Goal: Task Accomplishment & Management: Manage account settings

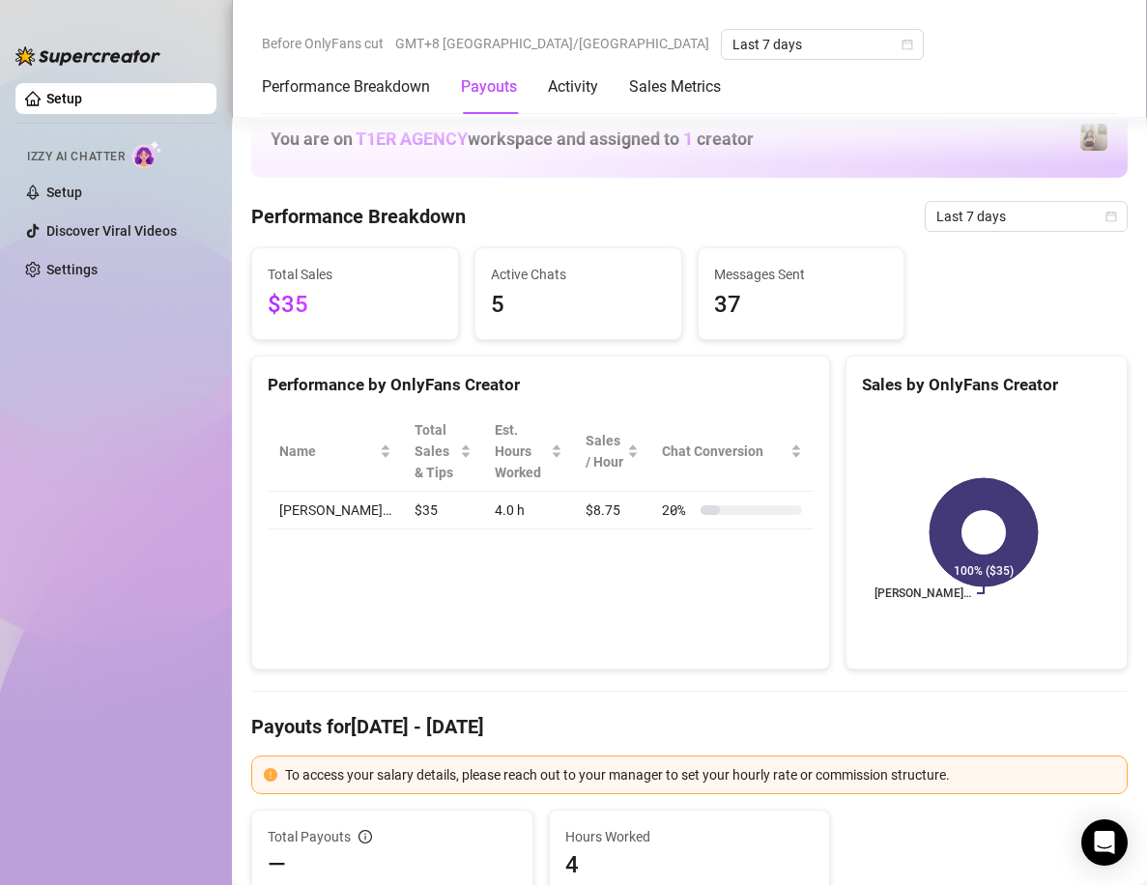
scroll to position [1933, 0]
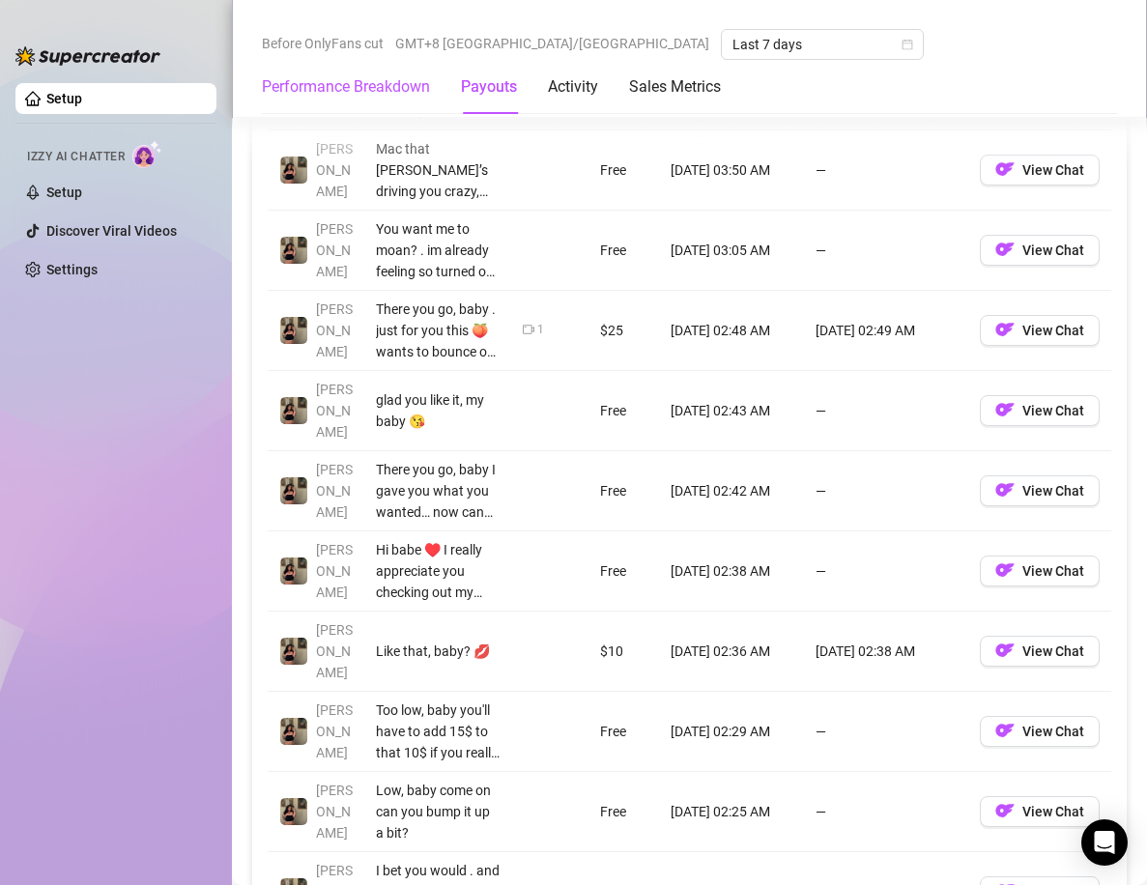
click at [401, 91] on Breakdown "Performance Breakdown" at bounding box center [346, 86] width 168 height 23
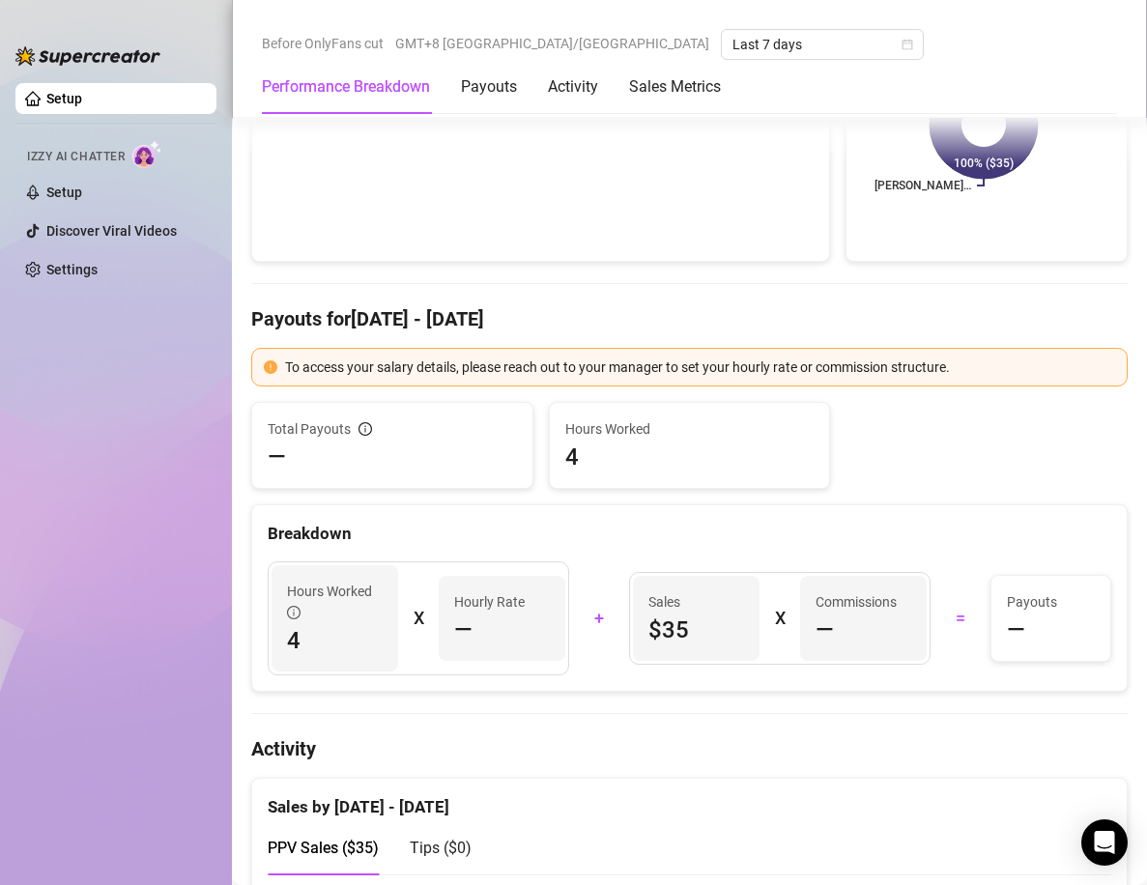
scroll to position [655, 0]
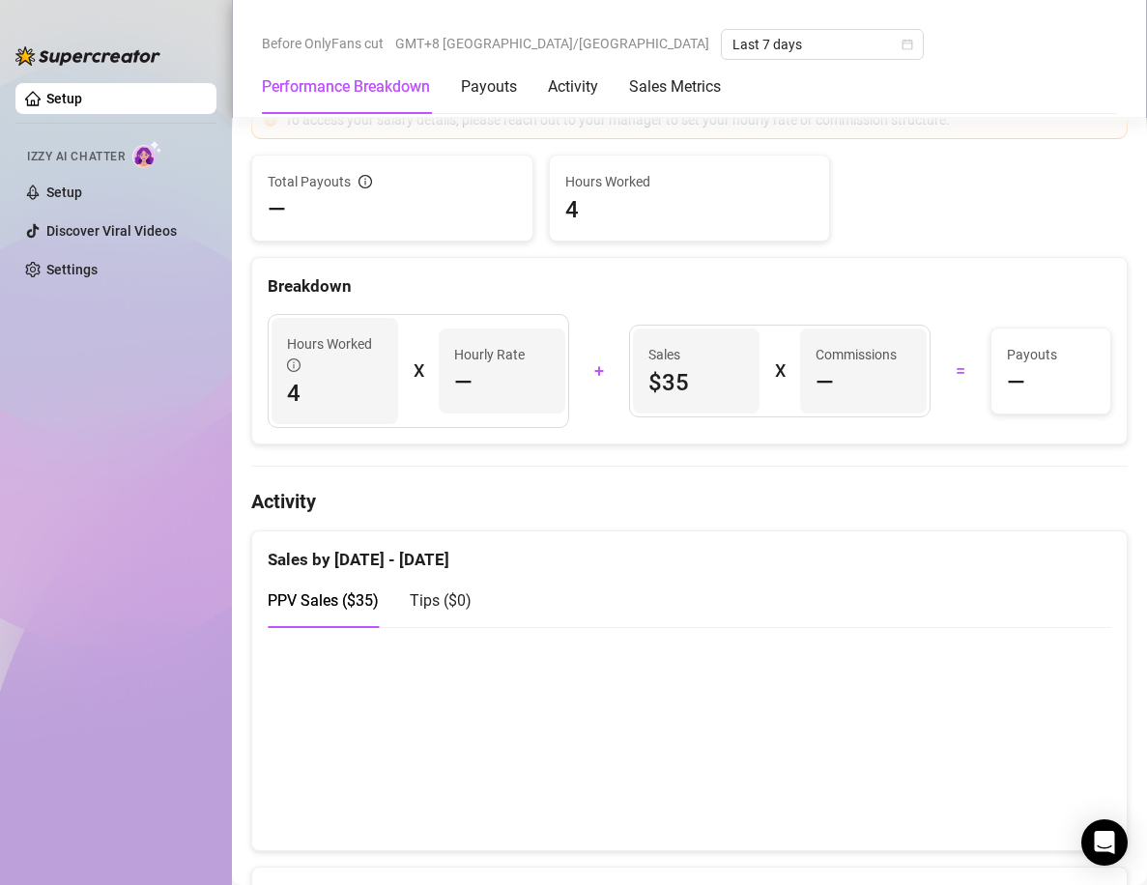
click at [461, 379] on span "—" at bounding box center [463, 382] width 18 height 31
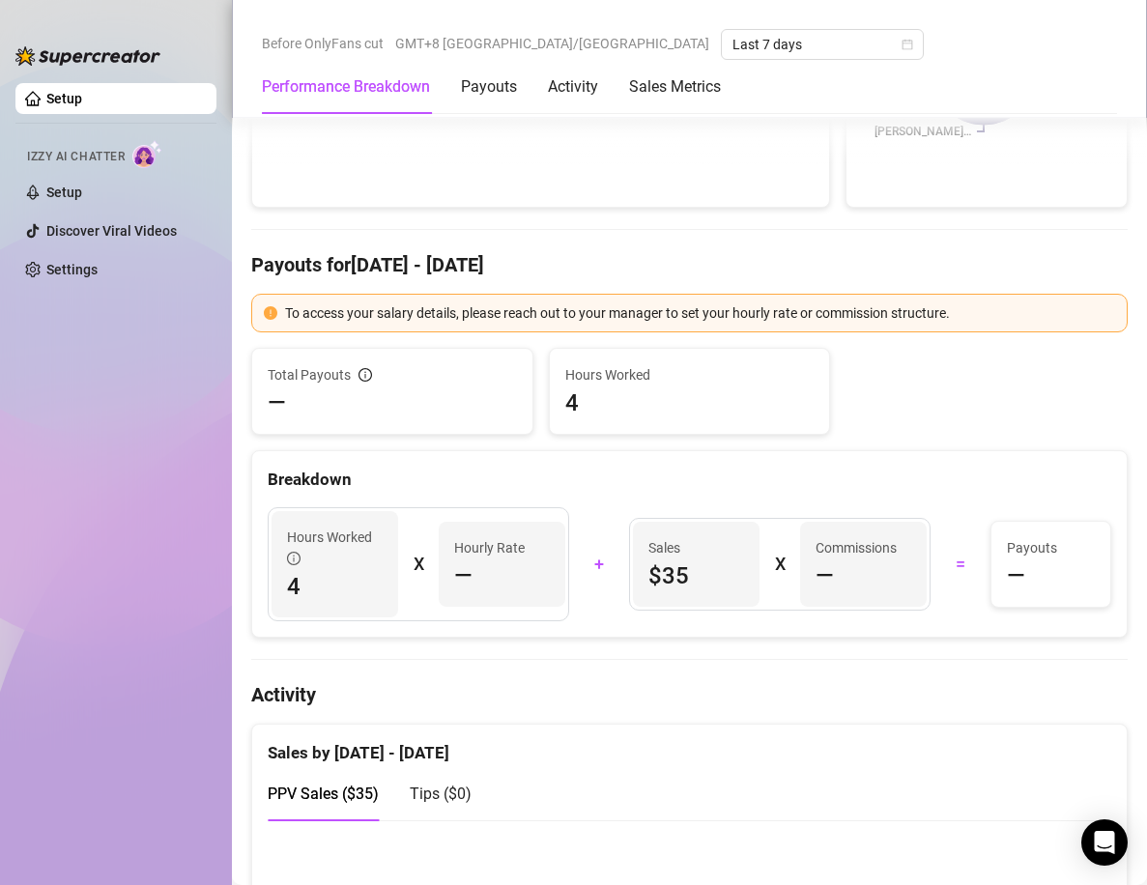
scroll to position [0, 0]
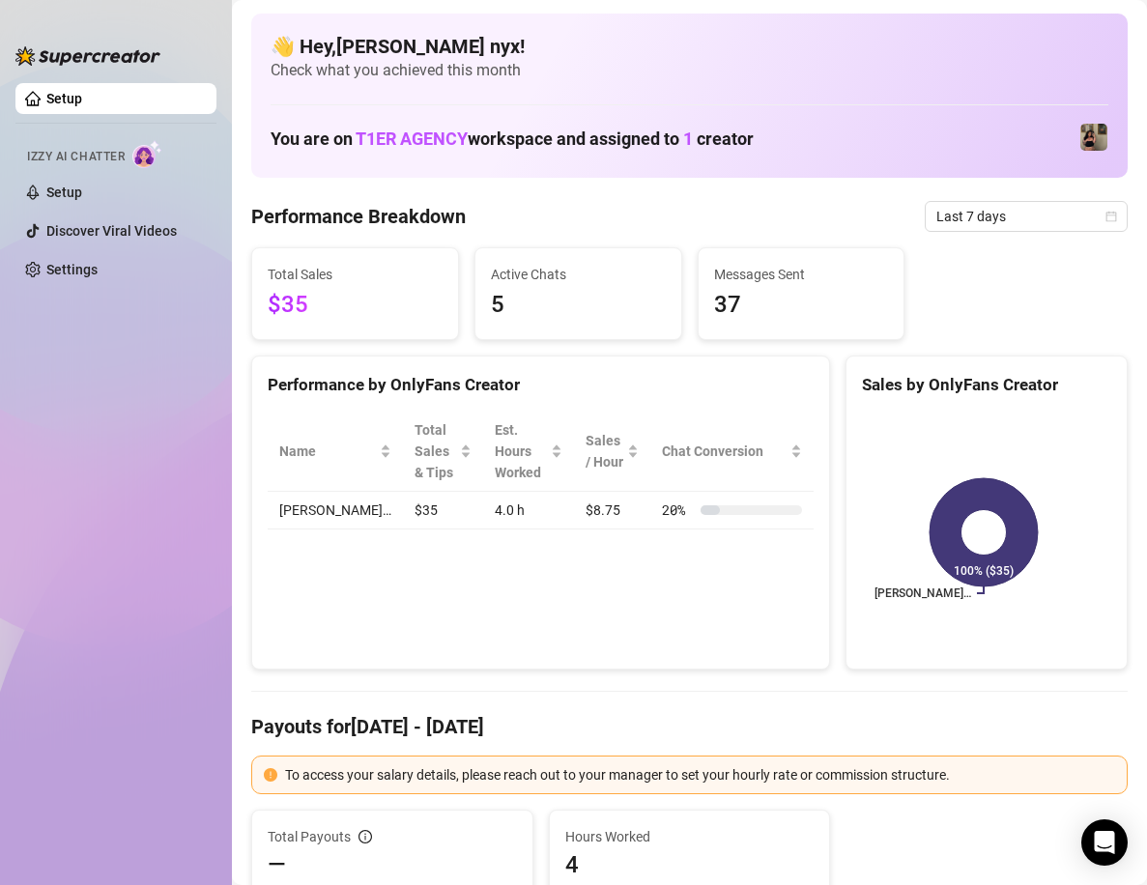
drag, startPoint x: 361, startPoint y: 291, endPoint x: 306, endPoint y: 305, distance: 57.0
click at [306, 305] on span "$35" at bounding box center [355, 305] width 175 height 37
drag, startPoint x: 497, startPoint y: 236, endPoint x: 544, endPoint y: 177, distance: 75.6
click at [544, 177] on div "👋 Hey, Misty nyx ! Check what you achieved this month You are on T1ER AGENCY wo…" at bounding box center [689, 96] width 876 height 164
drag, startPoint x: 505, startPoint y: 181, endPoint x: 761, endPoint y: 211, distance: 257.8
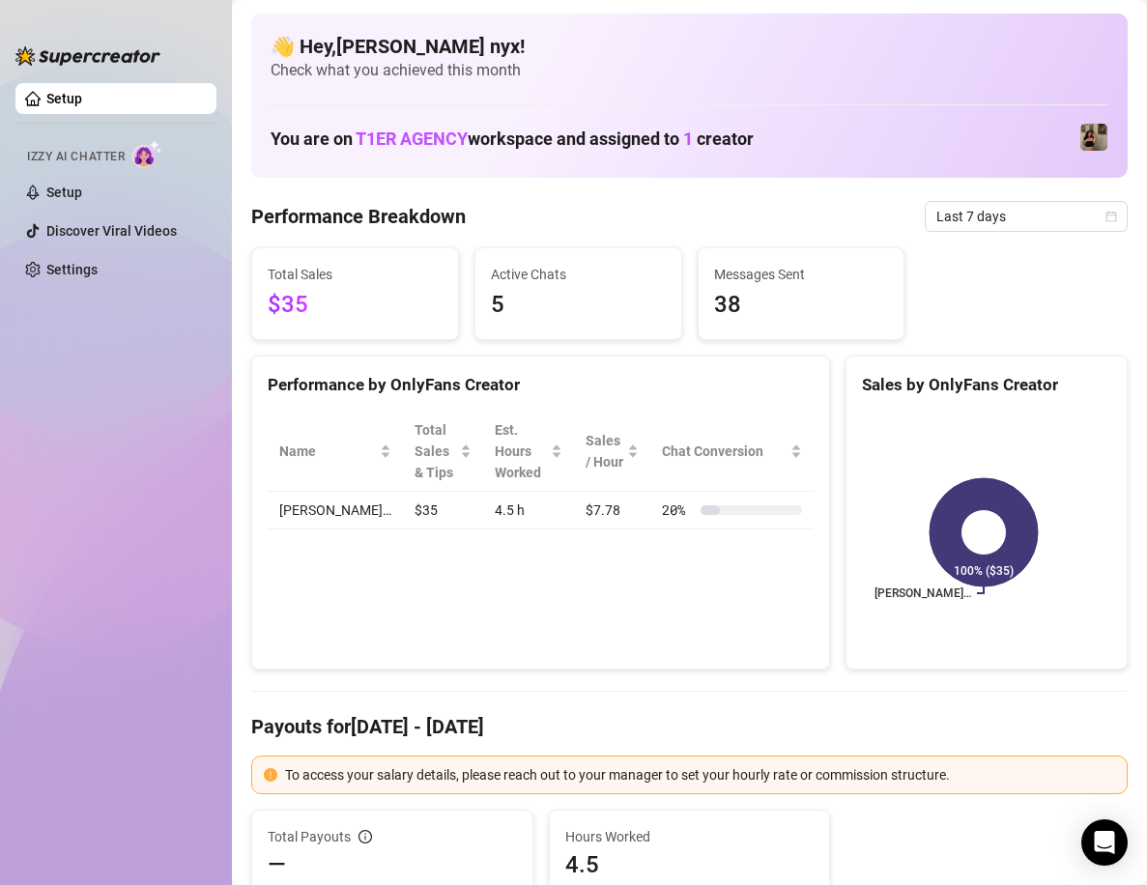
click at [761, 211] on div "Performance Breakdown Last 7 days" at bounding box center [689, 216] width 876 height 31
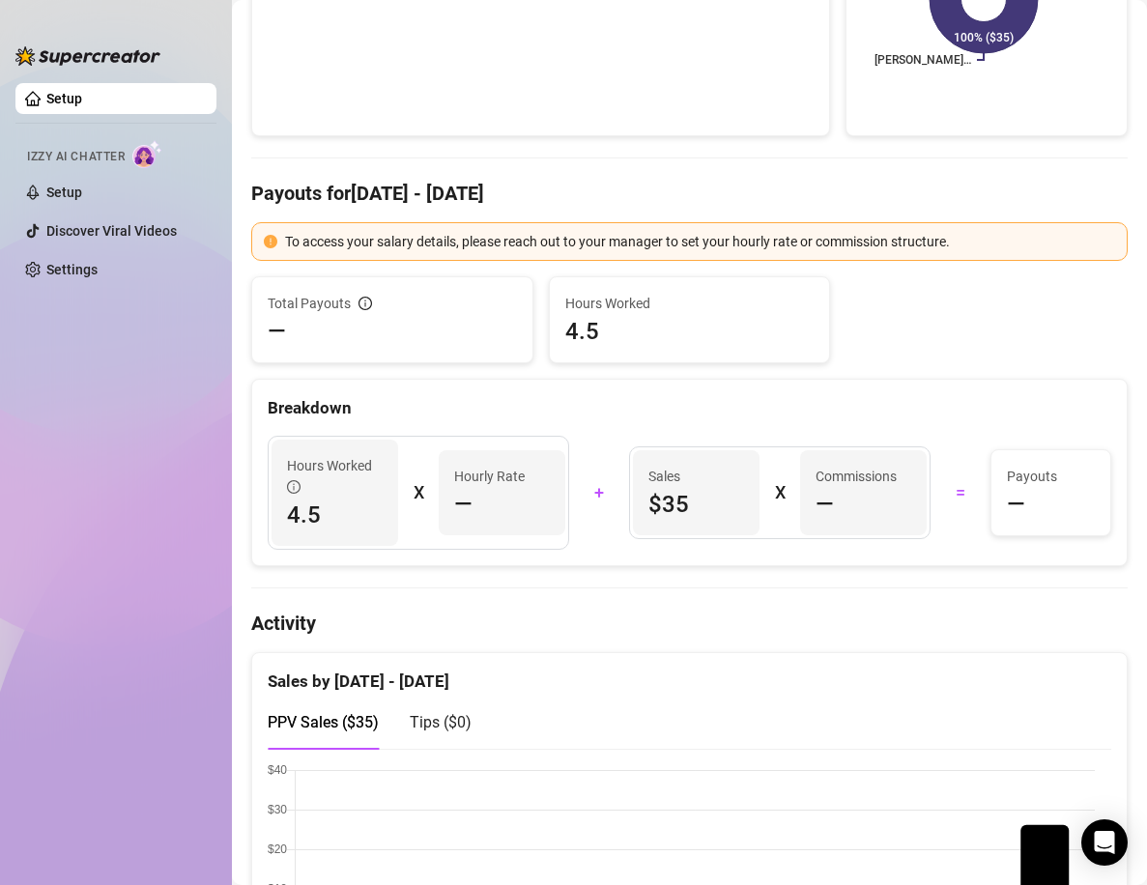
scroll to position [580, 0]
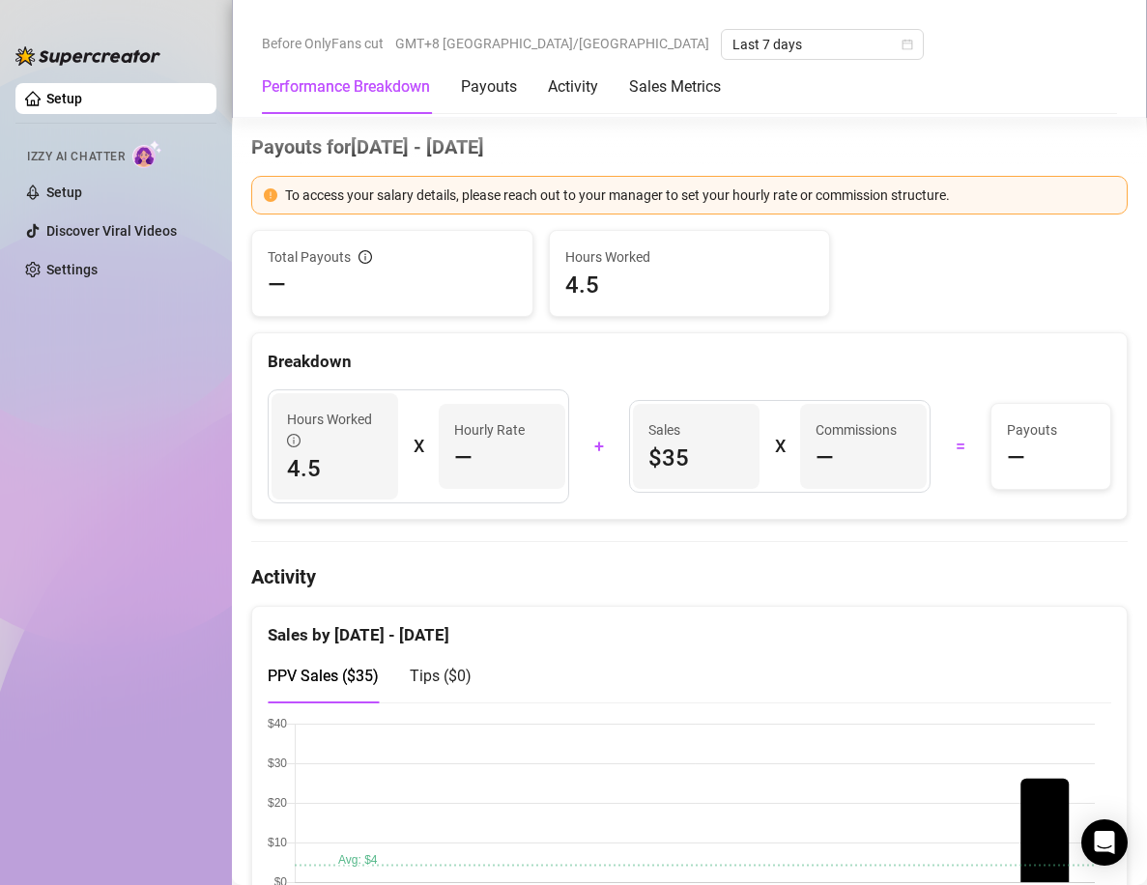
click at [821, 438] on article "Commissions" at bounding box center [856, 429] width 81 height 21
click at [831, 449] on div "—" at bounding box center [864, 458] width 96 height 31
click at [514, 446] on div "—" at bounding box center [502, 458] width 96 height 31
click at [579, 292] on span "4.5" at bounding box center [689, 285] width 249 height 31
drag, startPoint x: 559, startPoint y: 283, endPoint x: 647, endPoint y: 287, distance: 88.0
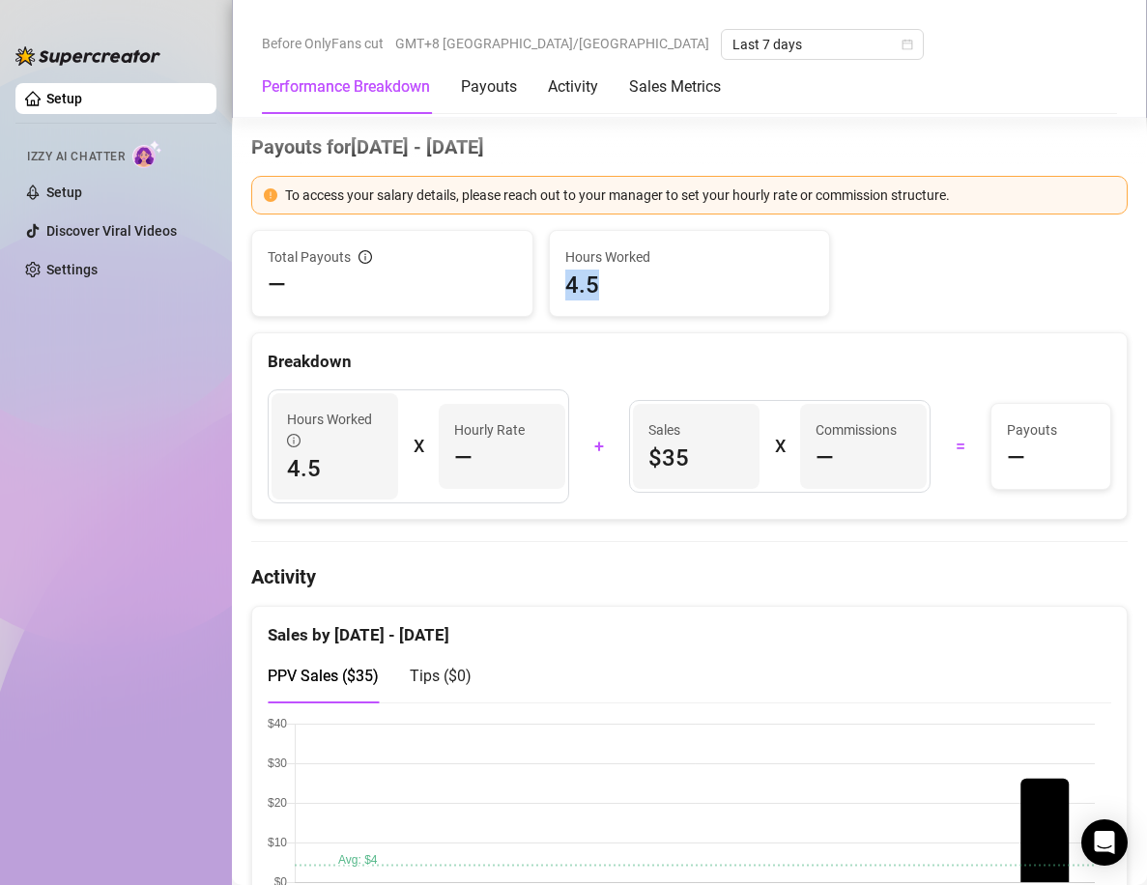
click at [646, 287] on span "4.5" at bounding box center [689, 285] width 249 height 31
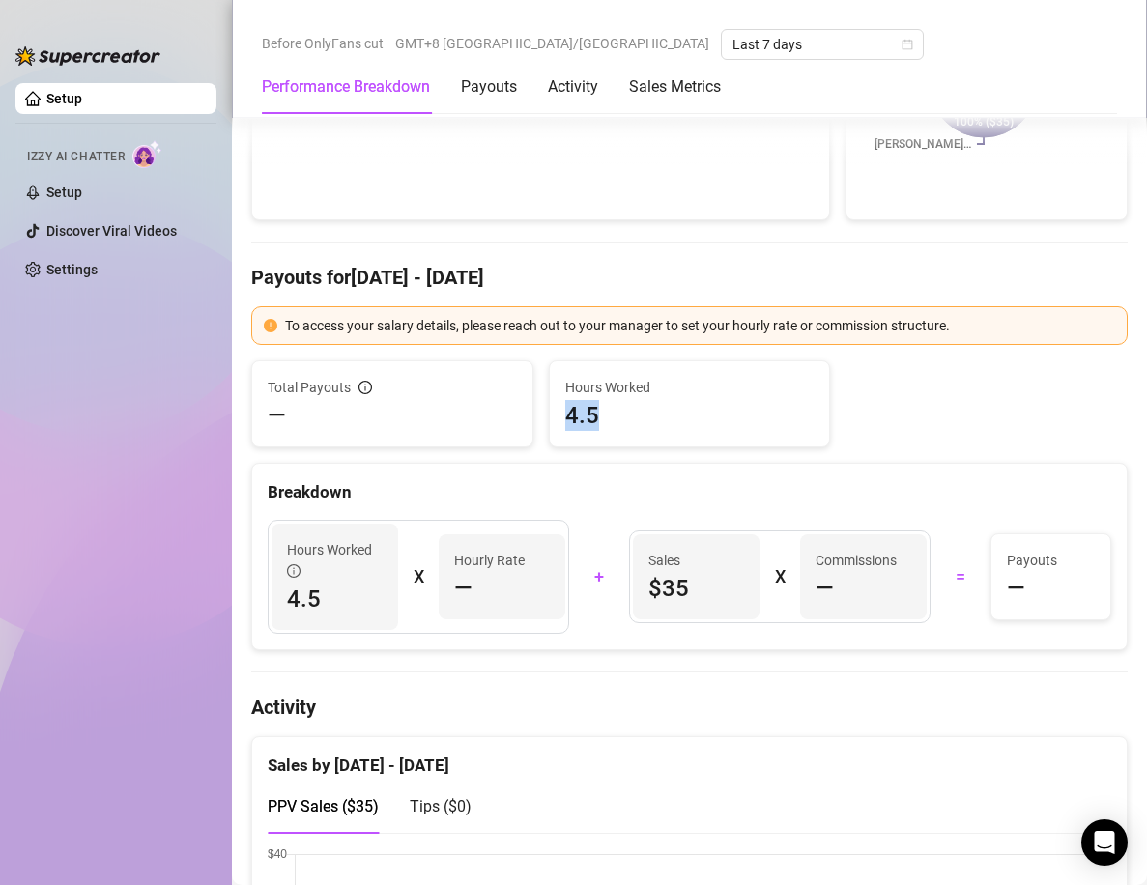
scroll to position [387, 0]
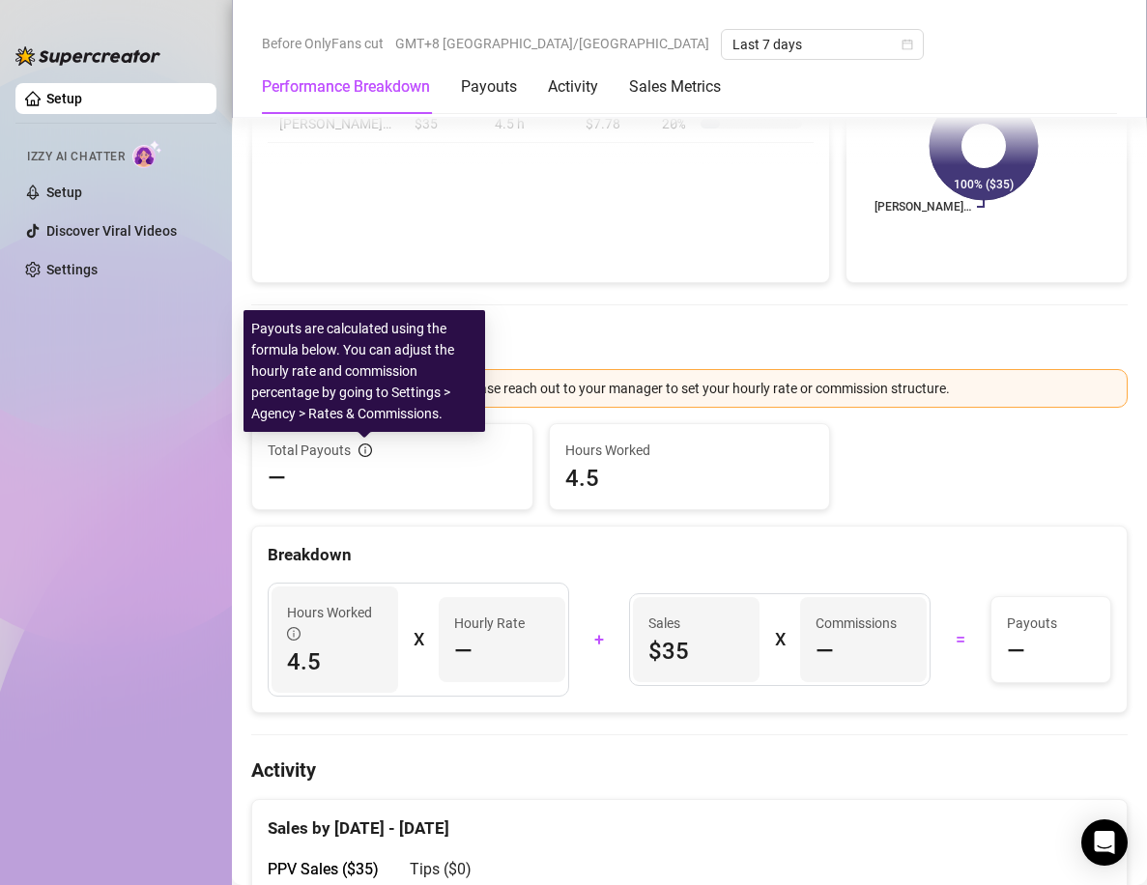
click at [361, 449] on icon "info-circle" at bounding box center [365, 451] width 14 height 14
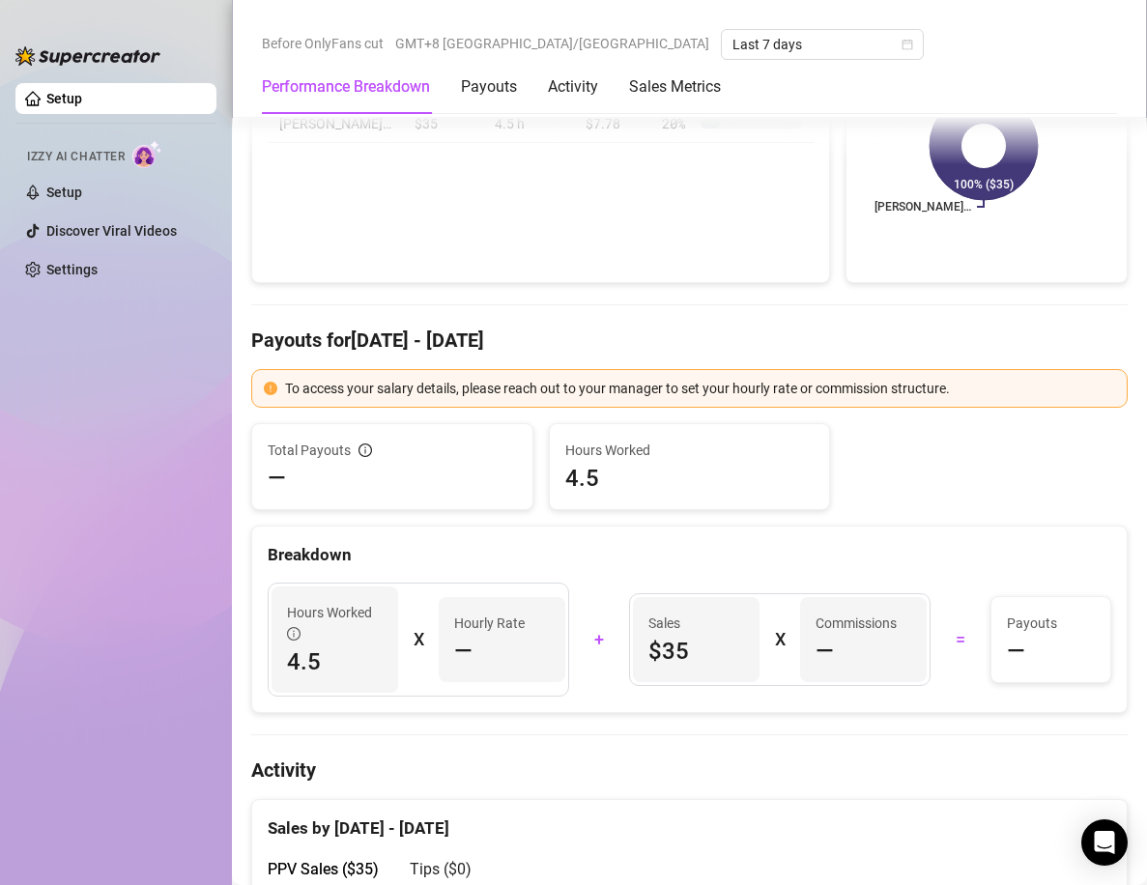
click at [633, 483] on span "4.5" at bounding box center [689, 478] width 249 height 31
drag, startPoint x: 598, startPoint y: 478, endPoint x: 523, endPoint y: 493, distance: 76.8
click at [523, 493] on div "Total Payouts — Hours Worked 4.5" at bounding box center [690, 466] width 892 height 87
click at [509, 523] on div "Total Payouts — Hours Worked 4.5 Breakdown Hours Worked 4.5 X Hourly Rate — + S…" at bounding box center [689, 568] width 876 height 290
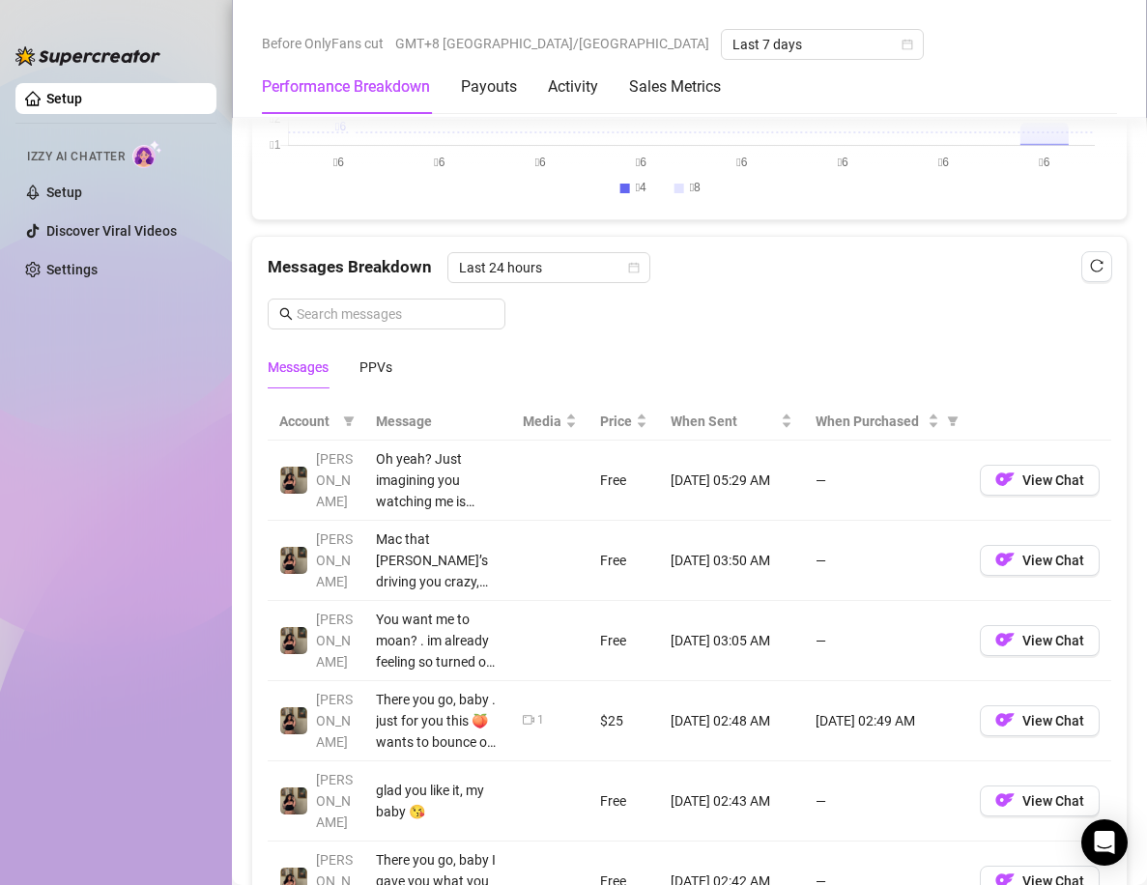
scroll to position [1739, 0]
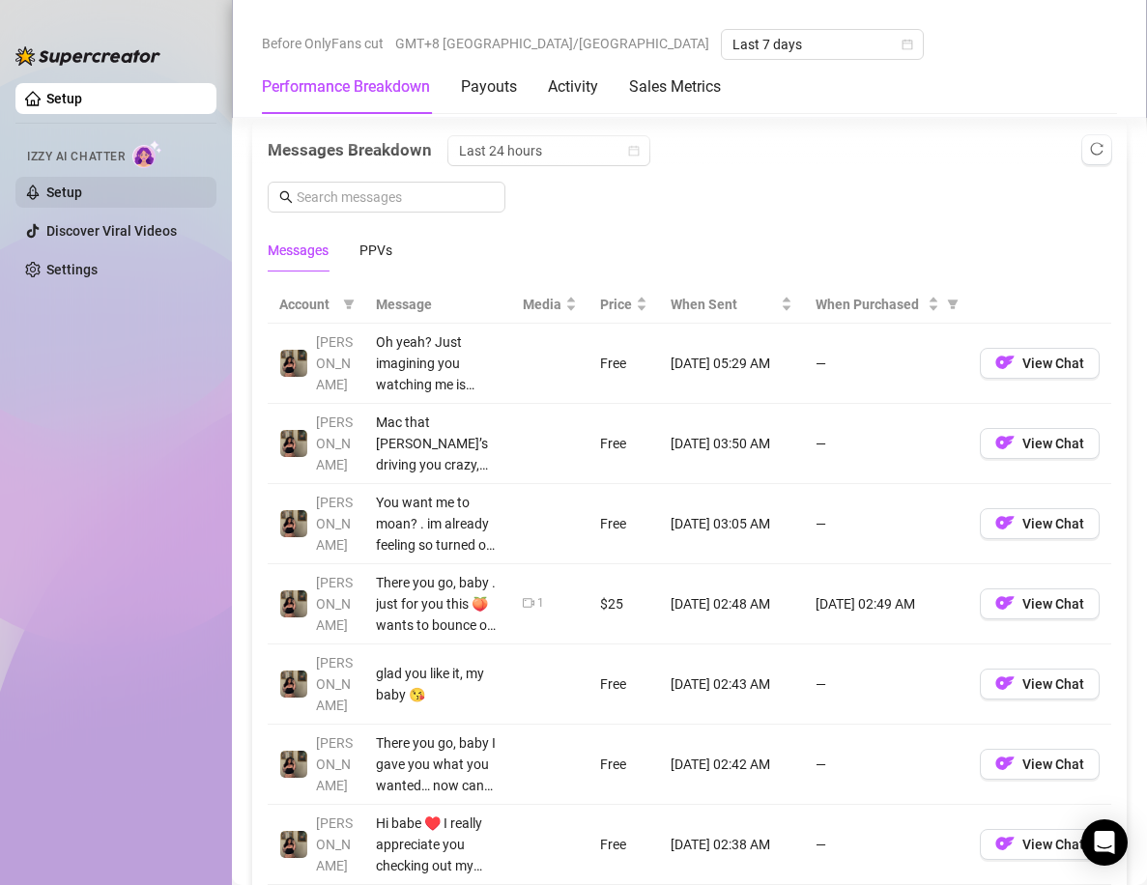
click at [63, 196] on link "Setup" at bounding box center [64, 192] width 36 height 15
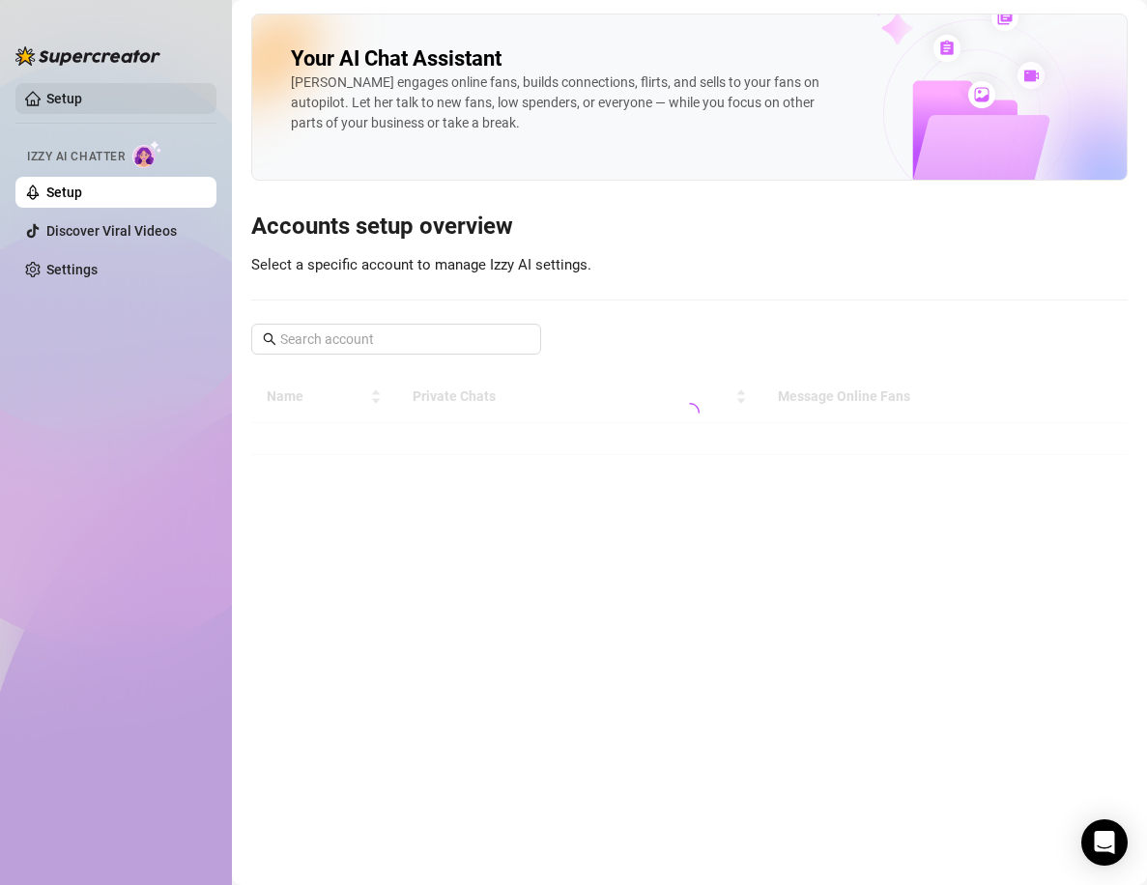
click at [79, 95] on link "Setup" at bounding box center [64, 98] width 36 height 15
